Goal: Answer question/provide support

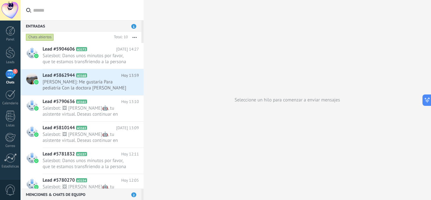
click at [8, 6] on div at bounding box center [10, 10] width 21 height 21
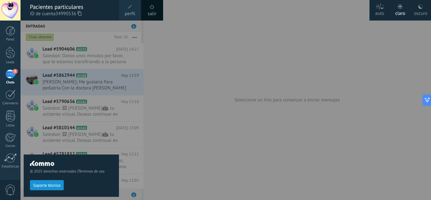
click at [187, 56] on div at bounding box center [236, 100] width 431 height 200
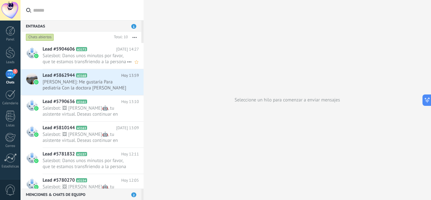
click at [73, 56] on span "Salesbot: Danos unos minutos por favor, que te estamos transfiriendo a la perso…" at bounding box center [85, 59] width 84 height 12
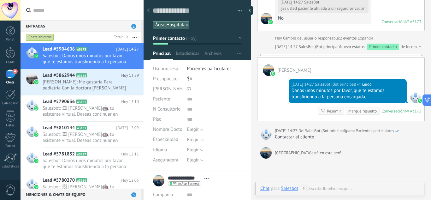
scroll to position [619, 0]
click at [290, 188] on div "Salesbot" at bounding box center [289, 188] width 17 height 6
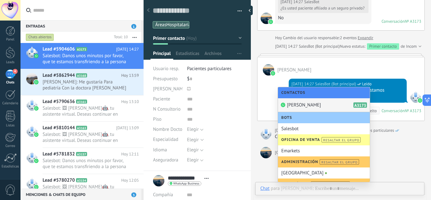
click at [314, 100] on div "[PERSON_NAME] A3173" at bounding box center [324, 105] width 92 height 14
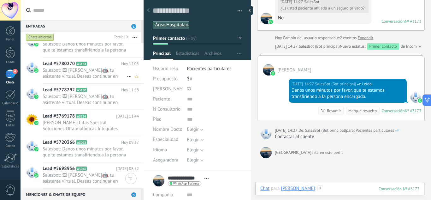
scroll to position [0, 0]
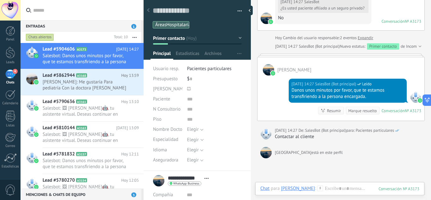
click at [223, 71] on span "Pacientes particulares" at bounding box center [209, 69] width 44 height 6
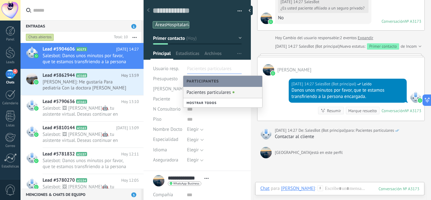
click at [210, 96] on div "Pacientes particulares" at bounding box center [222, 92] width 79 height 11
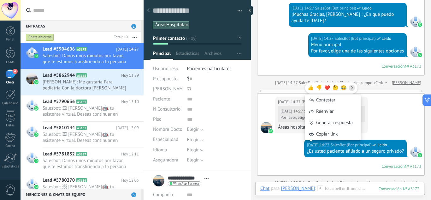
scroll to position [473, 0]
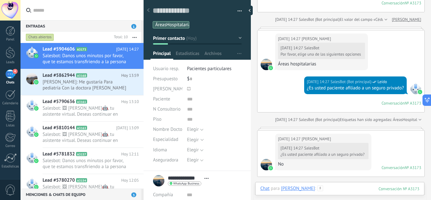
click at [333, 189] on div at bounding box center [339, 194] width 159 height 19
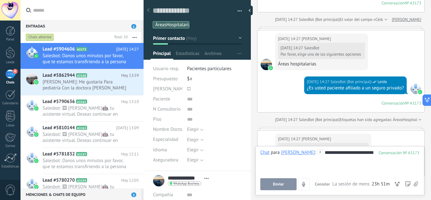
click at [333, 189] on div "Enviar Cancelar Rastrear clics en links ? Reducir links largos y rastrear clics…" at bounding box center [339, 184] width 159 height 12
click at [267, 158] on div "**********" at bounding box center [339, 161] width 159 height 24
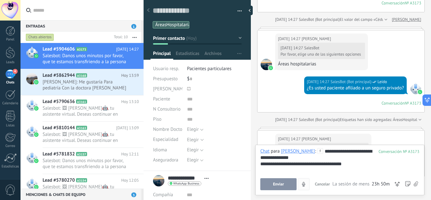
click at [283, 185] on span "Enviar" at bounding box center [278, 184] width 11 height 4
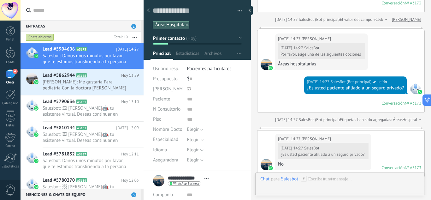
scroll to position [669, 0]
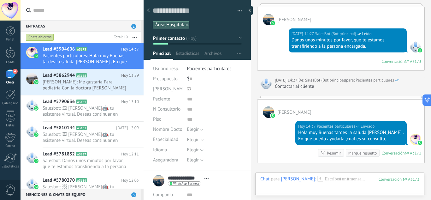
click at [135, 23] on div "Entradas 1" at bounding box center [81, 25] width 121 height 11
click at [66, 75] on span "Lead #5862944" at bounding box center [59, 75] width 32 height 6
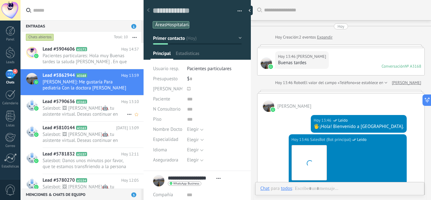
scroll to position [9, 0]
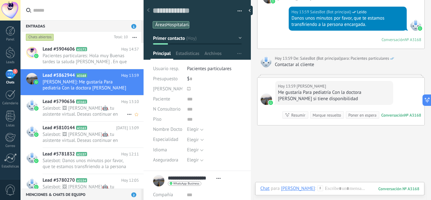
click at [93, 109] on span "Salesbot: 🖼 [PERSON_NAME]🤖, tu asistente virtual. Deseas continuar en español /…" at bounding box center [85, 111] width 84 height 12
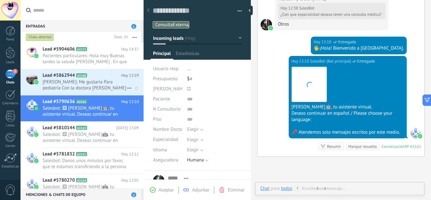
scroll to position [9, 0]
click at [64, 83] on span "[PERSON_NAME]: Me gustaría Para pediatría Con la doctora [PERSON_NAME] si tiene…" at bounding box center [85, 85] width 84 height 12
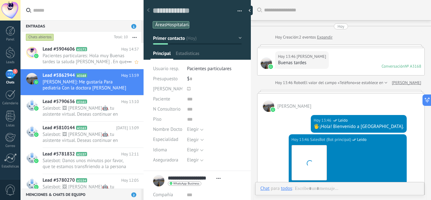
click at [78, 57] on span "Pacientes particulares: Hola muy Buenas tardes la saluda [PERSON_NAME] . En que…" at bounding box center [85, 59] width 84 height 12
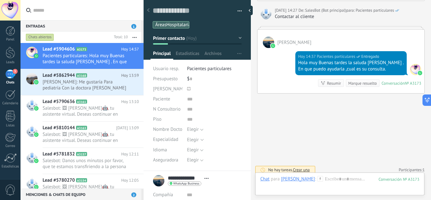
scroll to position [743, 0]
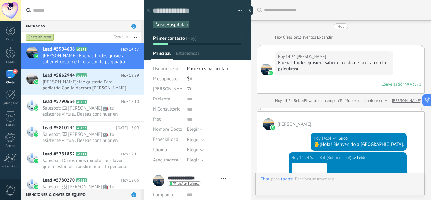
type textarea "**********"
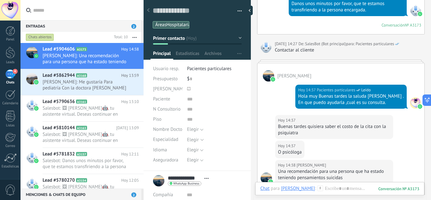
scroll to position [776, 0]
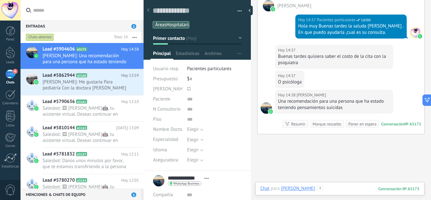
drag, startPoint x: 358, startPoint y: 40, endPoint x: 343, endPoint y: 189, distance: 149.9
click at [343, 189] on div at bounding box center [339, 194] width 159 height 19
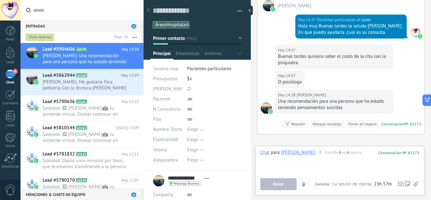
drag, startPoint x: 320, startPoint y: 46, endPoint x: 321, endPoint y: 54, distance: 8.0
drag, startPoint x: 321, startPoint y: 54, endPoint x: 374, endPoint y: 76, distance: 57.1
click at [374, 76] on div "[DATE] 14:37 [PERSON_NAME] O psicóloga" at bounding box center [340, 79] width 167 height 19
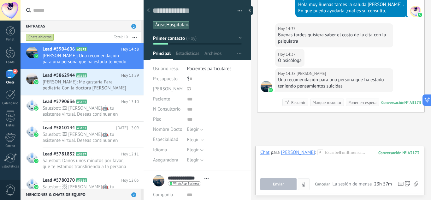
scroll to position [807, 0]
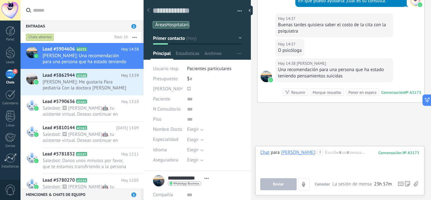
click at [345, 184] on span "La sesión de mensajería finaliza en:" at bounding box center [352, 184] width 40 height 6
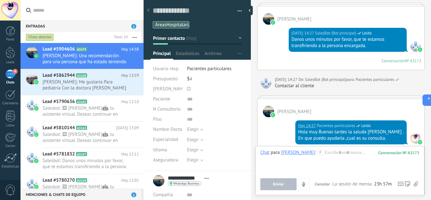
scroll to position [681, 0]
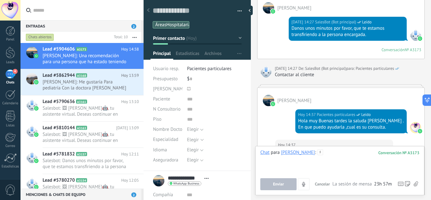
click at [338, 155] on div at bounding box center [339, 161] width 159 height 24
click at [200, 70] on span "Pacientes particulares" at bounding box center [209, 69] width 44 height 6
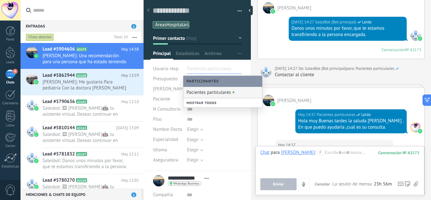
click at [221, 97] on div "Pacientes particulares" at bounding box center [222, 92] width 79 height 11
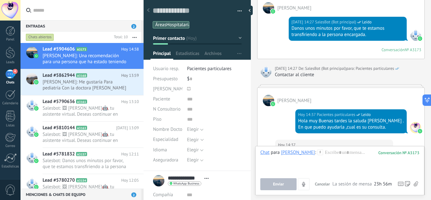
click at [220, 69] on span "Pacientes particulares" at bounding box center [209, 69] width 44 height 6
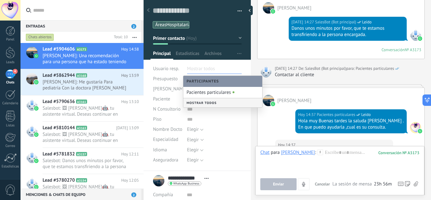
click at [221, 103] on div "Mostrar todos" at bounding box center [222, 102] width 79 height 9
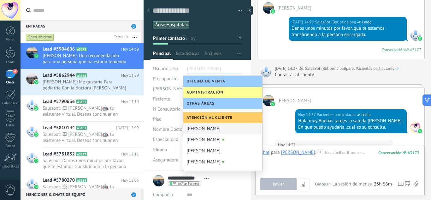
scroll to position [114, 0]
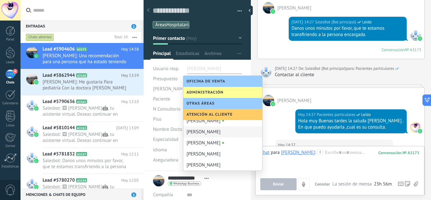
click at [213, 134] on div "[PERSON_NAME]" at bounding box center [222, 131] width 79 height 11
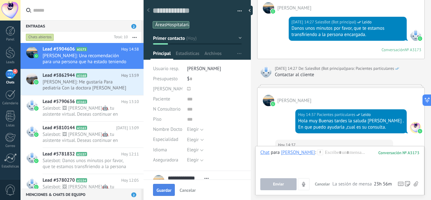
click at [167, 189] on span "Guardar" at bounding box center [163, 190] width 15 height 4
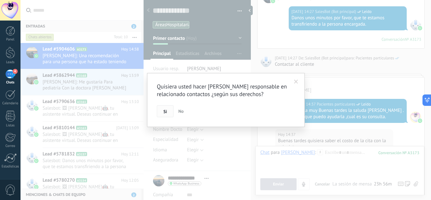
click at [166, 110] on span "Si" at bounding box center [164, 111] width 3 height 4
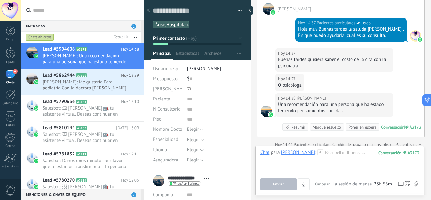
scroll to position [830, 0]
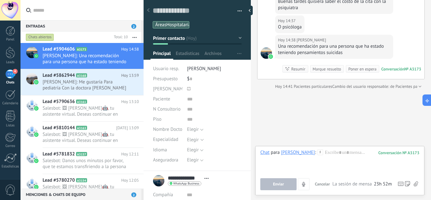
click at [293, 152] on div "[PERSON_NAME]" at bounding box center [298, 152] width 34 height 6
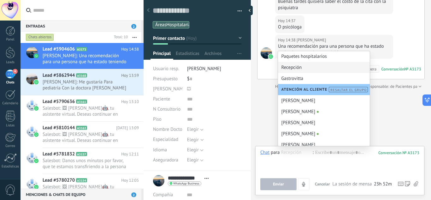
scroll to position [140, 0]
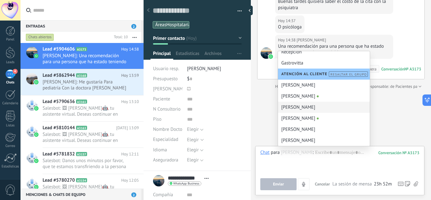
click at [296, 109] on div "[PERSON_NAME]" at bounding box center [324, 107] width 92 height 11
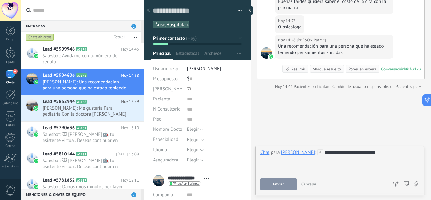
click at [290, 182] on button "Enviar" at bounding box center [278, 184] width 36 height 12
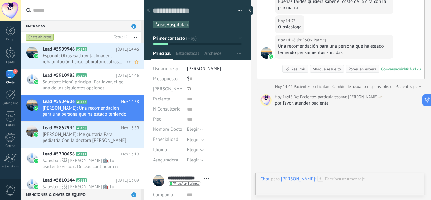
click at [106, 50] on h2 "Lead #5909946 A3174" at bounding box center [79, 49] width 73 height 6
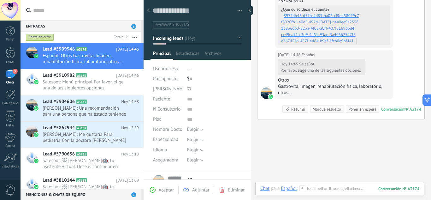
scroll to position [535, 0]
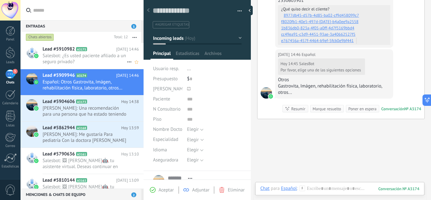
click at [83, 53] on span "Salesbot: ¿Es usted paciente afiliado a un seguro privado?" at bounding box center [85, 59] width 84 height 12
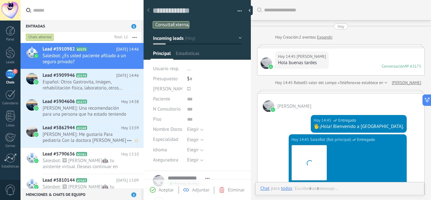
scroll to position [456, 0]
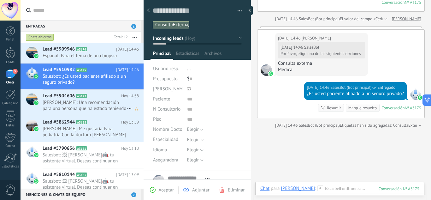
click at [75, 99] on h2 "Lead #5904606 A3173" at bounding box center [82, 96] width 79 height 6
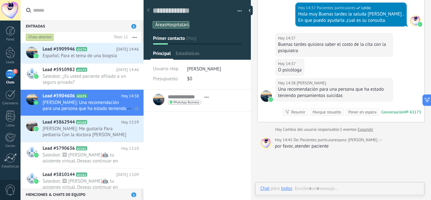
scroll to position [9, 0]
click at [302, 188] on div "[PERSON_NAME]" at bounding box center [298, 188] width 34 height 6
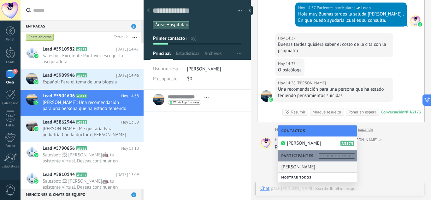
click at [238, 151] on div "**********" at bounding box center [197, 145] width 107 height 110
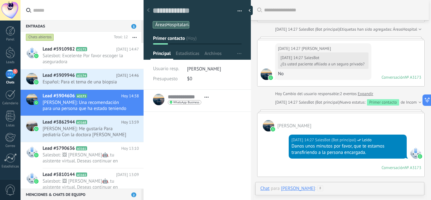
scroll to position [566, 0]
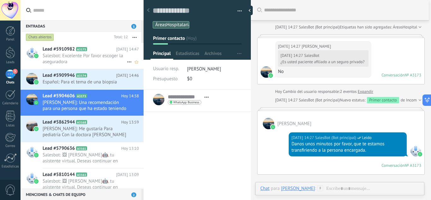
click at [77, 56] on span "Salesbot: Excelente Por favor escoger la aseguradora" at bounding box center [85, 59] width 84 height 12
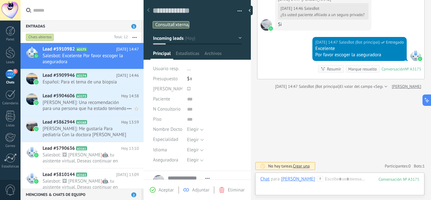
click at [70, 104] on span "[PERSON_NAME]: Una recomendación para una persona que ha estado teniendo pensam…" at bounding box center [85, 105] width 84 height 12
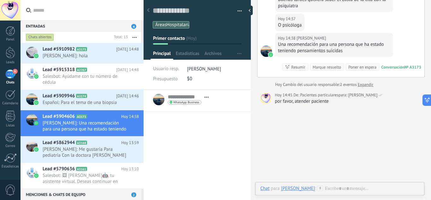
scroll to position [833, 0]
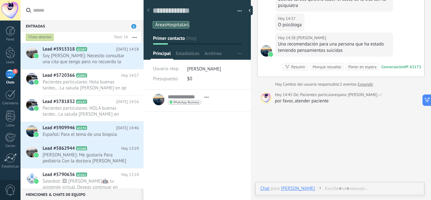
click at [134, 25] on span "3" at bounding box center [133, 26] width 5 height 5
click at [89, 57] on span "Soy [PERSON_NAME]: Necesito consultar una cita que tengo pero no recuerdo la ho…" at bounding box center [85, 59] width 84 height 12
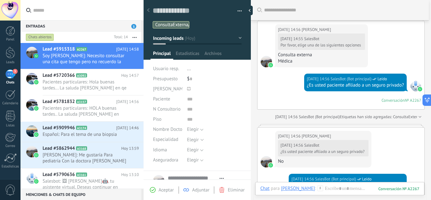
scroll to position [463, 0]
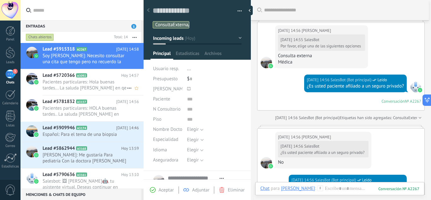
click at [77, 86] on span "Pacientes particulares: Hola buenas tardes... La saluda [PERSON_NAME] en qe pue…" at bounding box center [85, 85] width 84 height 12
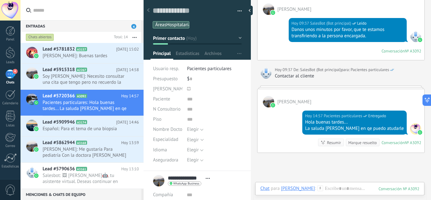
scroll to position [729, 0]
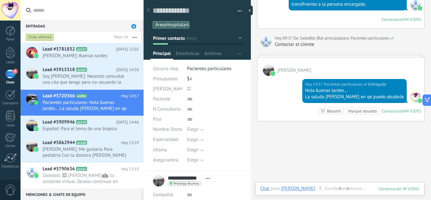
drag, startPoint x: 325, startPoint y: 92, endPoint x: 294, endPoint y: -20, distance: 116.2
drag, startPoint x: 177, startPoint y: 129, endPoint x: 156, endPoint y: 116, distance: 24.8
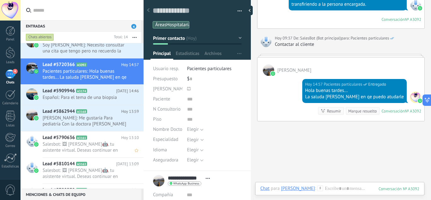
scroll to position [32, 0]
click at [78, 122] on span "[PERSON_NAME]: Me gustaría Para pediatría Con la doctora [PERSON_NAME] si tiene…" at bounding box center [85, 120] width 84 height 12
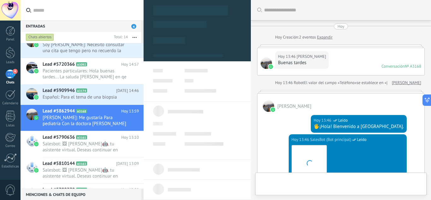
scroll to position [683, 0]
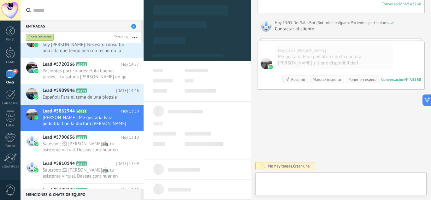
type textarea "**********"
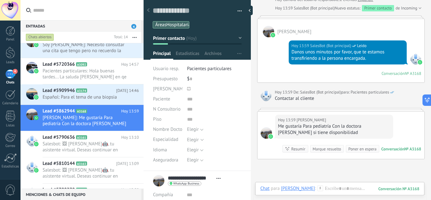
scroll to position [652, 0]
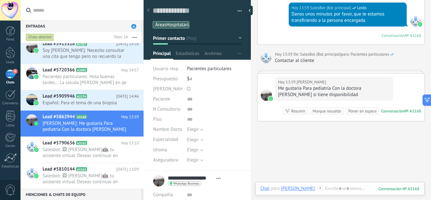
click at [225, 71] on span "Pacientes particulares" at bounding box center [209, 69] width 44 height 6
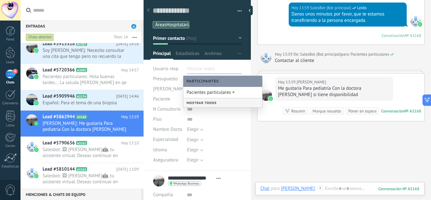
click at [197, 104] on div "Mostrar todos" at bounding box center [222, 102] width 79 height 9
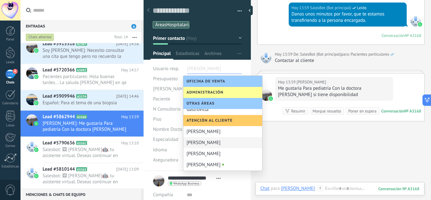
scroll to position [82, 0]
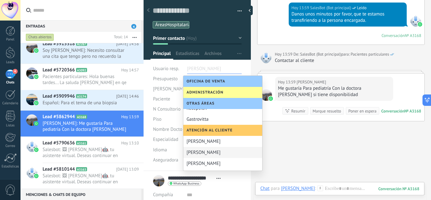
click at [203, 150] on div "[PERSON_NAME]" at bounding box center [222, 152] width 79 height 11
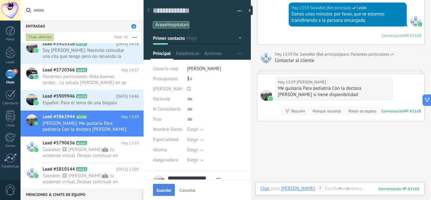
click at [164, 190] on span "Guardar" at bounding box center [163, 190] width 15 height 4
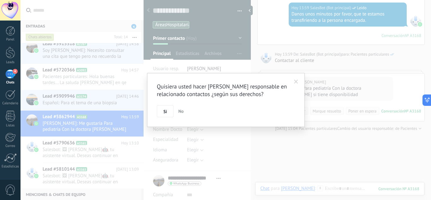
scroll to position [662, 0]
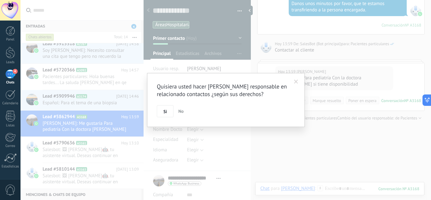
click at [167, 111] on span "Si" at bounding box center [164, 111] width 3 height 4
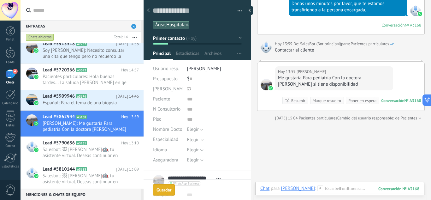
scroll to position [26, 0]
click at [294, 190] on div "[PERSON_NAME]" at bounding box center [298, 188] width 34 height 6
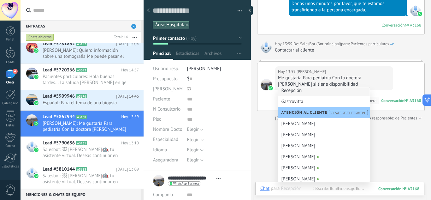
scroll to position [140, 0]
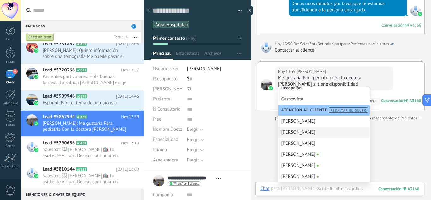
click at [306, 132] on div "[PERSON_NAME]" at bounding box center [324, 131] width 92 height 11
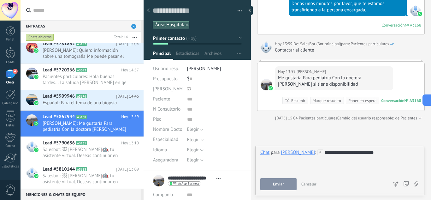
click at [284, 183] on span "Enviar" at bounding box center [278, 184] width 11 height 4
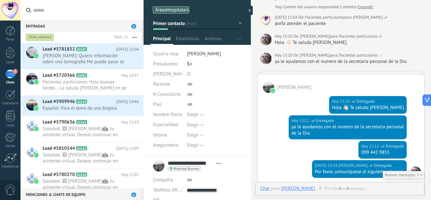
scroll to position [0, 0]
